Goal: Task Accomplishment & Management: Complete application form

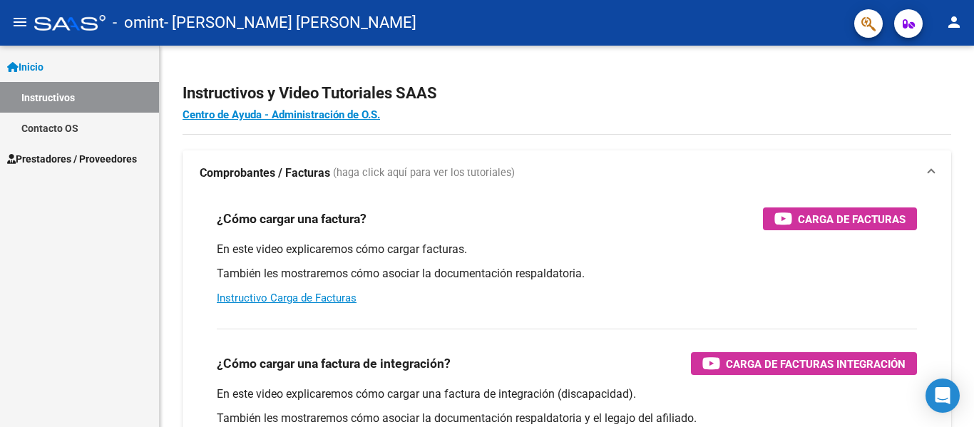
click at [74, 159] on span "Prestadores / Proveedores" at bounding box center [72, 159] width 130 height 16
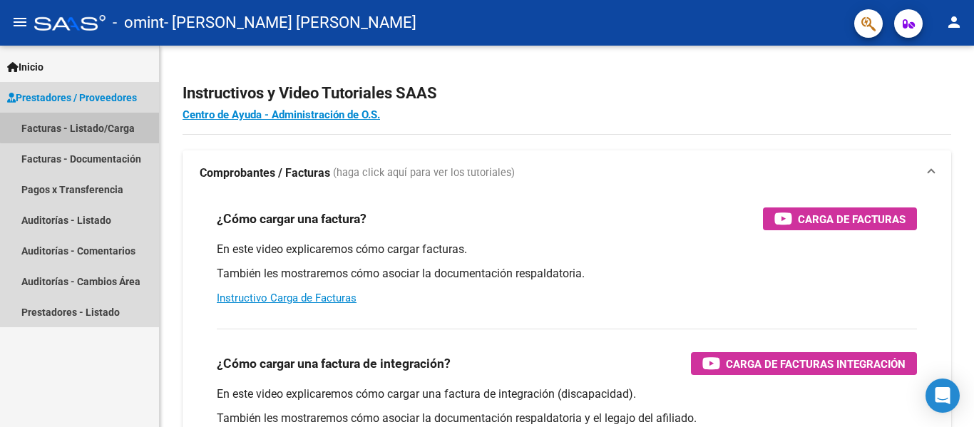
click at [81, 124] on link "Facturas - Listado/Carga" at bounding box center [79, 128] width 159 height 31
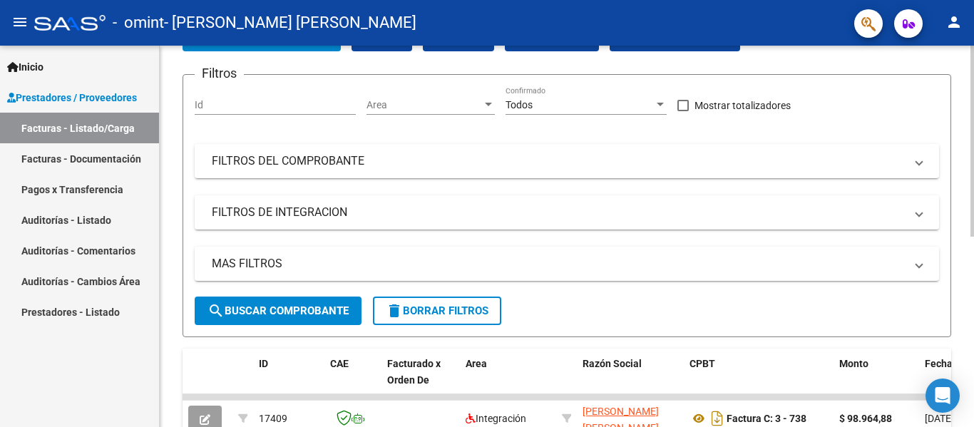
scroll to position [24, 0]
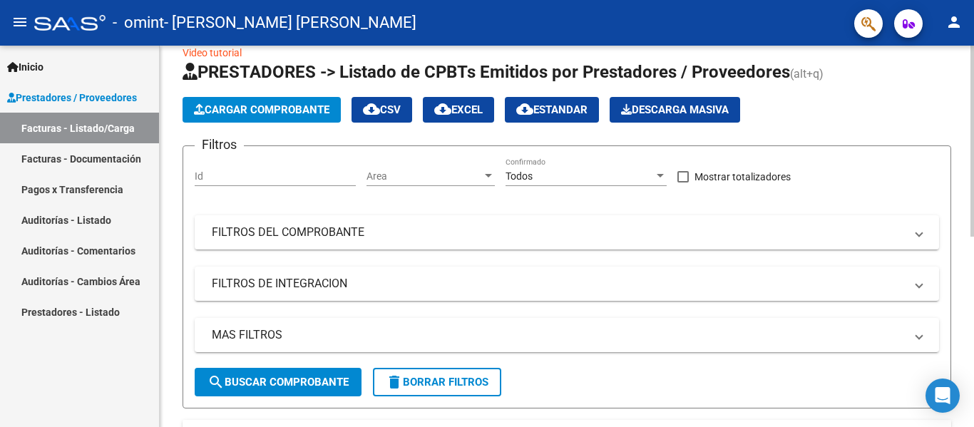
click at [326, 114] on span "Cargar Comprobante" at bounding box center [261, 109] width 135 height 13
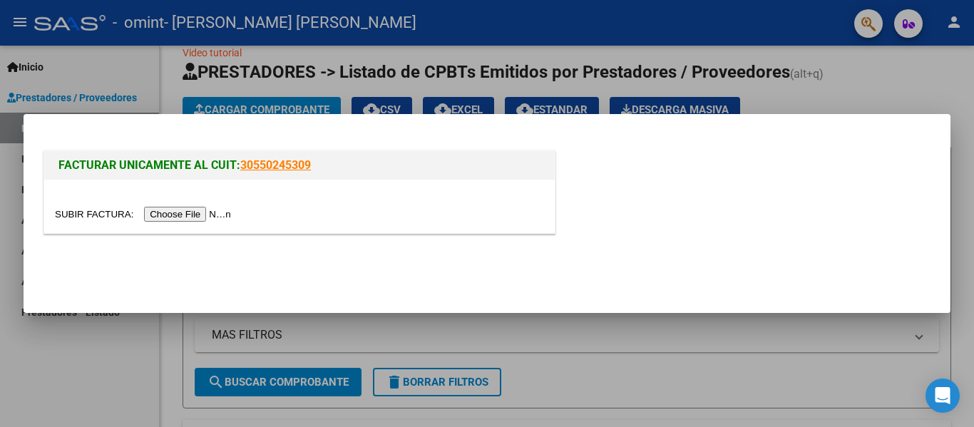
click at [215, 210] on input "file" at bounding box center [145, 214] width 180 height 15
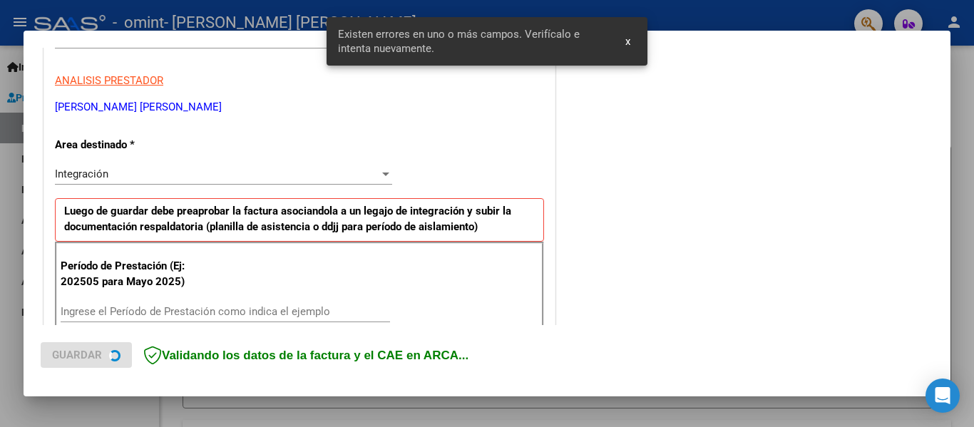
scroll to position [331, 0]
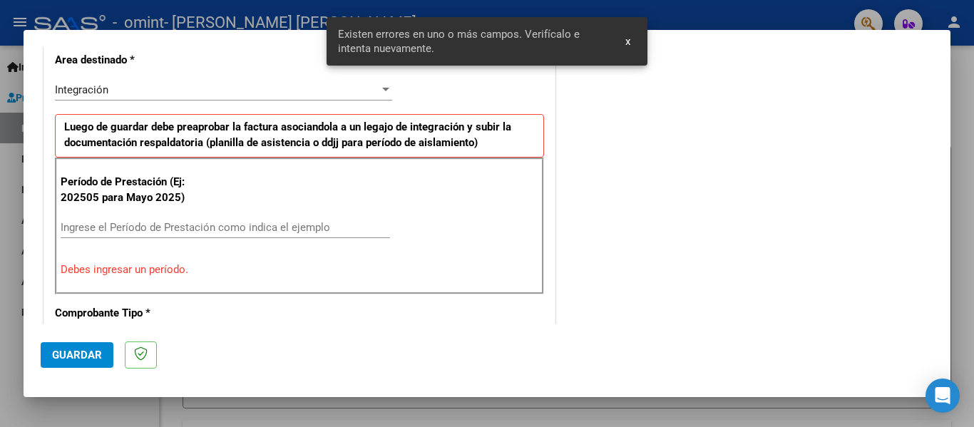
click at [225, 229] on input "Ingrese el Período de Prestación como indica el ejemplo" at bounding box center [225, 227] width 329 height 13
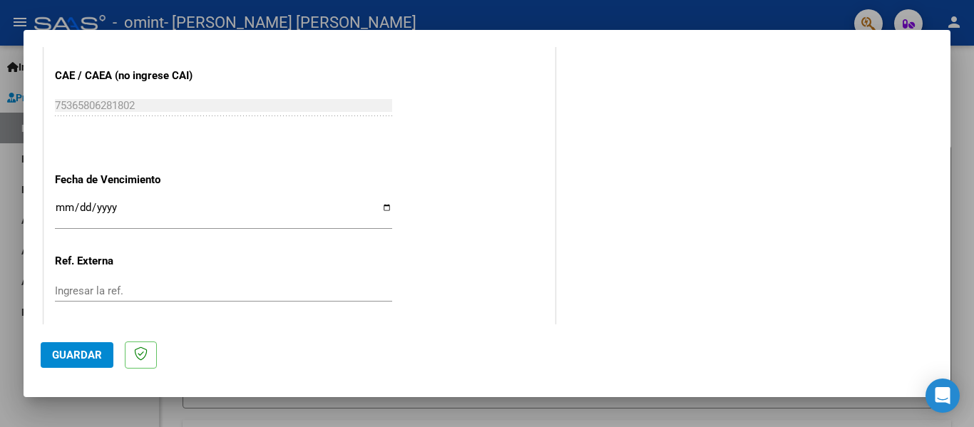
scroll to position [901, 0]
type input "202508"
click at [60, 205] on input "Ingresar la fecha" at bounding box center [223, 212] width 337 height 23
type input "0001-04-17"
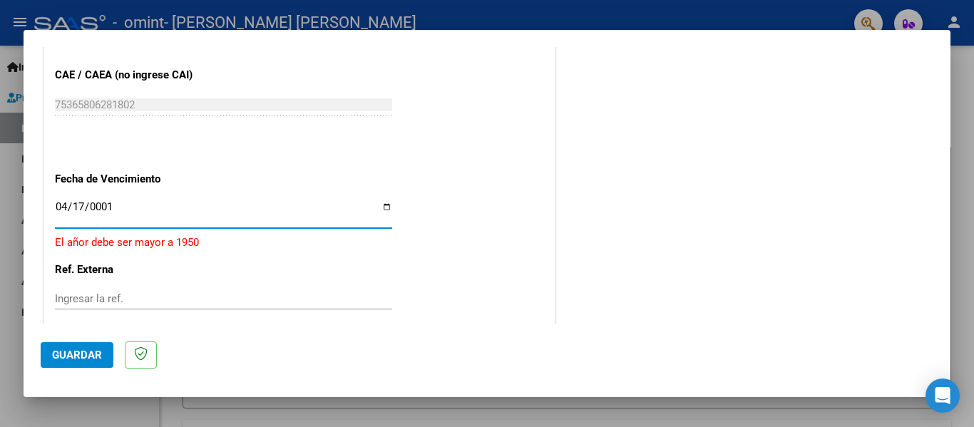
click at [79, 205] on input "0001-04-17" at bounding box center [223, 212] width 337 height 23
type input "[DATE]"
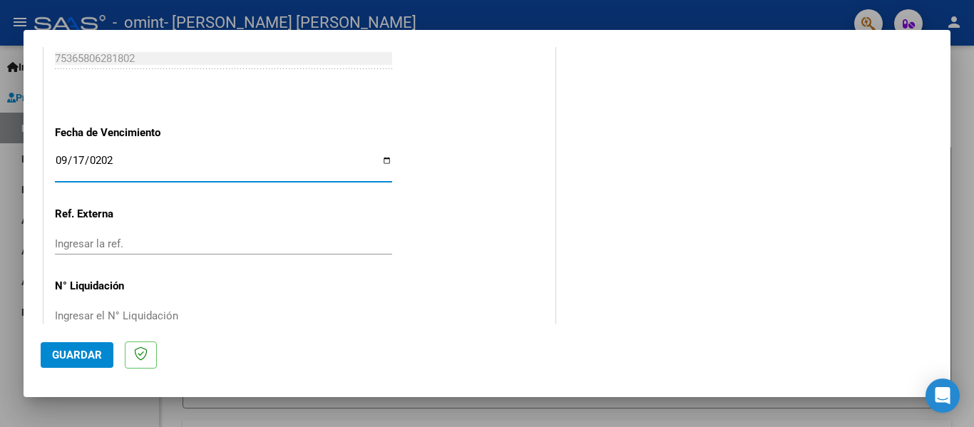
scroll to position [977, 0]
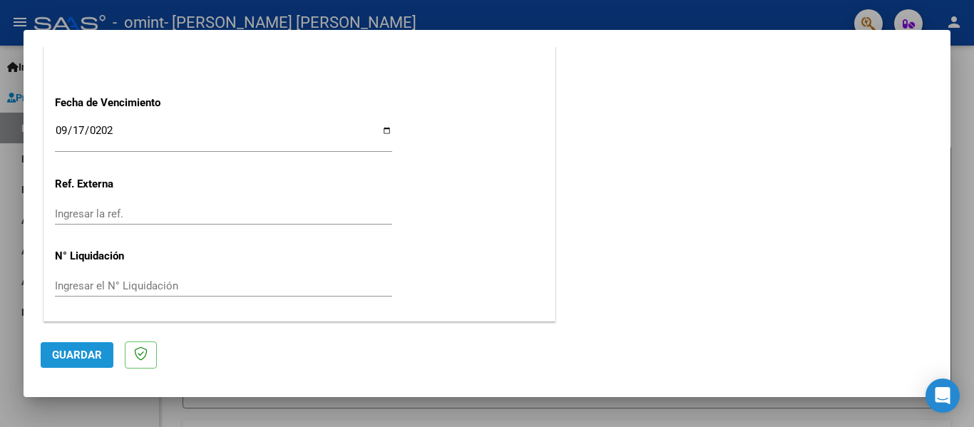
click at [86, 352] on span "Guardar" at bounding box center [77, 355] width 50 height 13
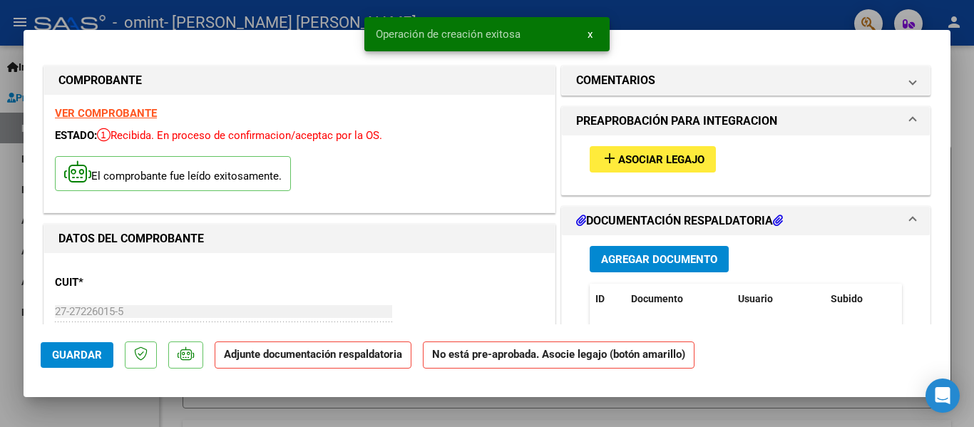
click at [628, 155] on span "Asociar Legajo" at bounding box center [661, 159] width 86 height 13
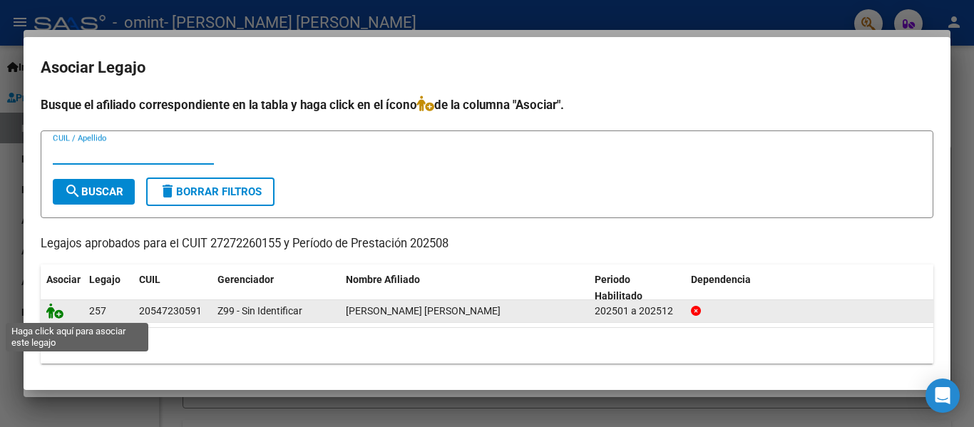
click at [56, 313] on icon at bounding box center [54, 311] width 17 height 16
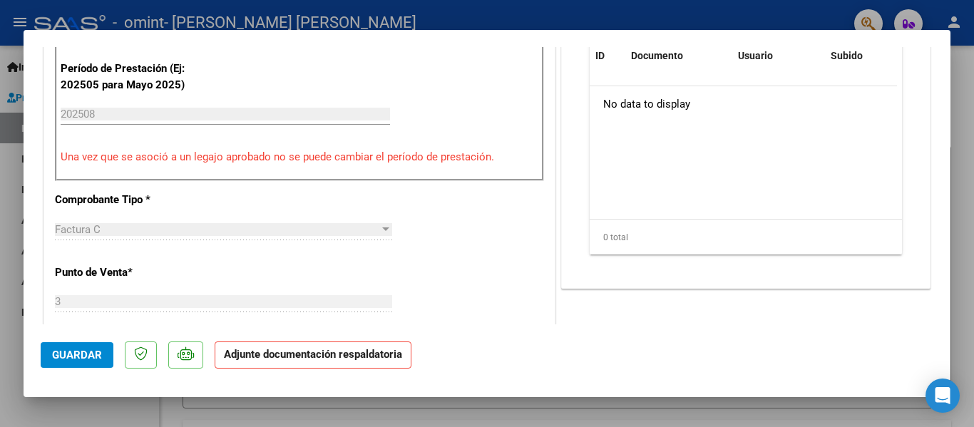
scroll to position [285, 0]
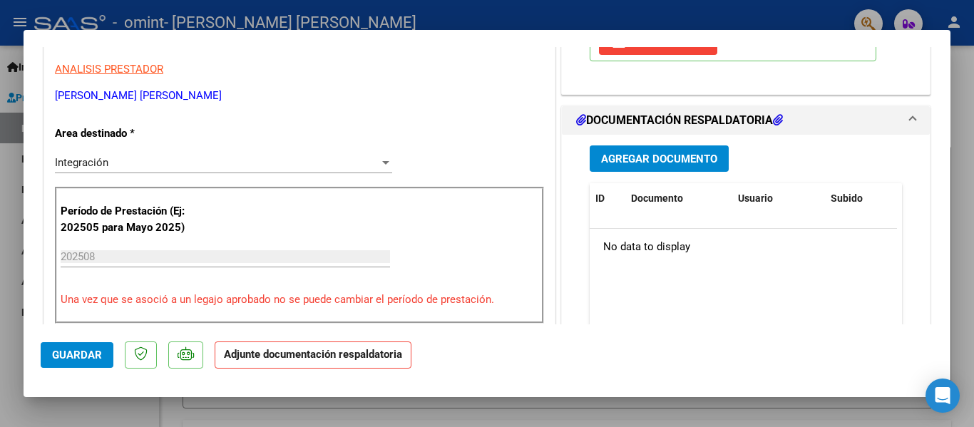
click at [624, 164] on span "Agregar Documento" at bounding box center [659, 159] width 116 height 13
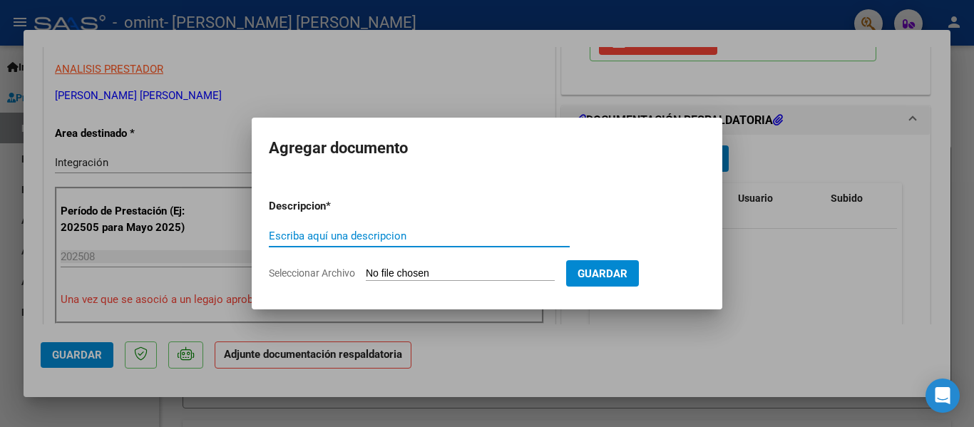
click at [360, 230] on input "Escriba aquí una descripcion" at bounding box center [419, 236] width 301 height 13
type input "Planilla de asistencia"
click at [444, 272] on input "Seleccionar Archivo" at bounding box center [460, 274] width 189 height 14
type input "C:\fakepath\Agosto 2025.pdf"
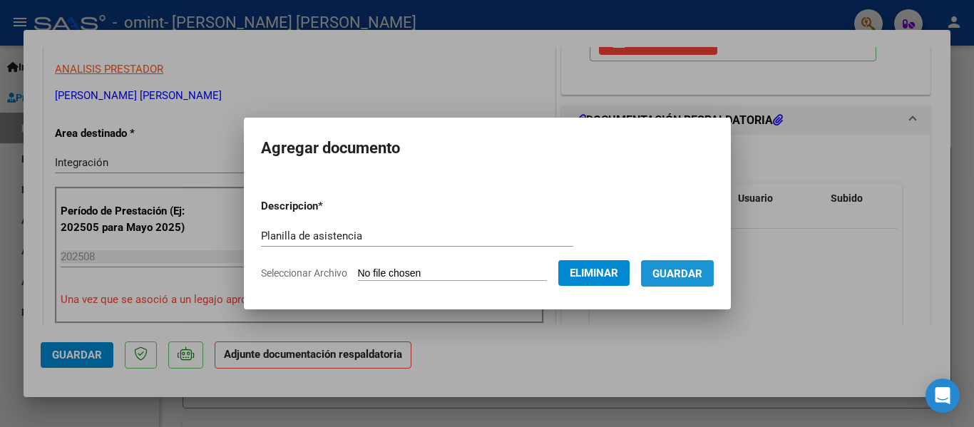
click at [674, 273] on span "Guardar" at bounding box center [677, 273] width 50 height 13
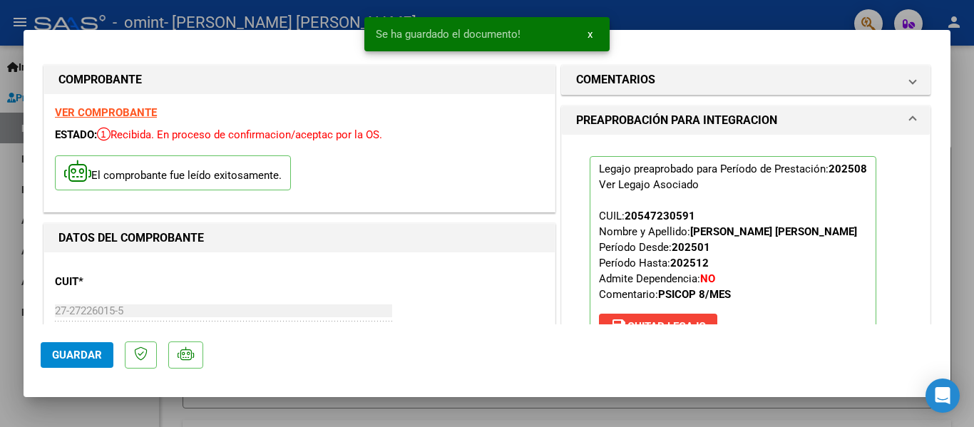
scroll to position [0, 0]
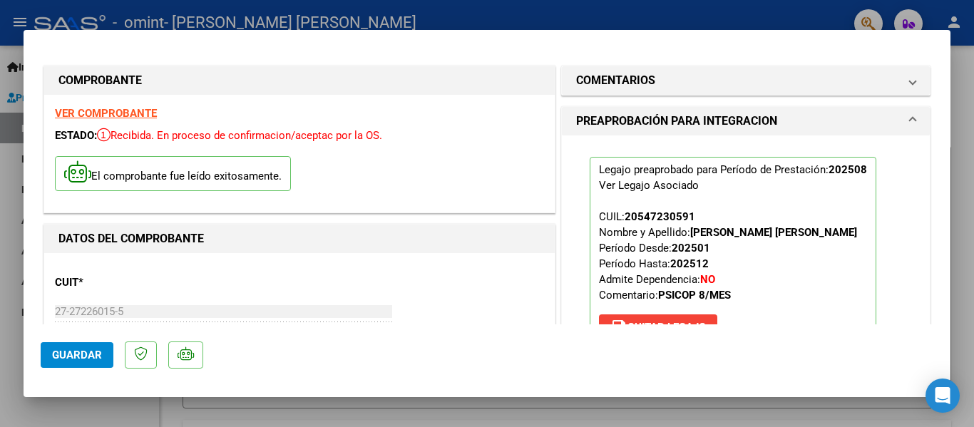
click at [66, 356] on span "Guardar" at bounding box center [77, 355] width 50 height 13
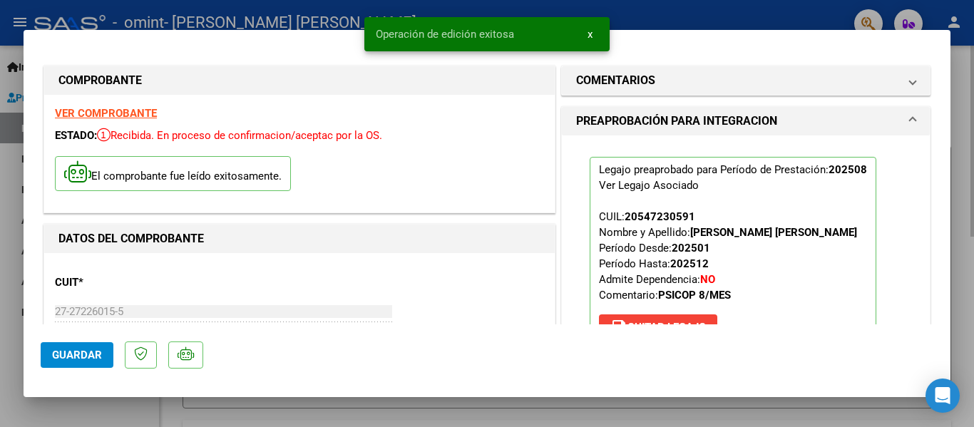
click at [604, 421] on div at bounding box center [487, 213] width 974 height 427
type input "$ 0,00"
